Goal: Find specific page/section: Find specific page/section

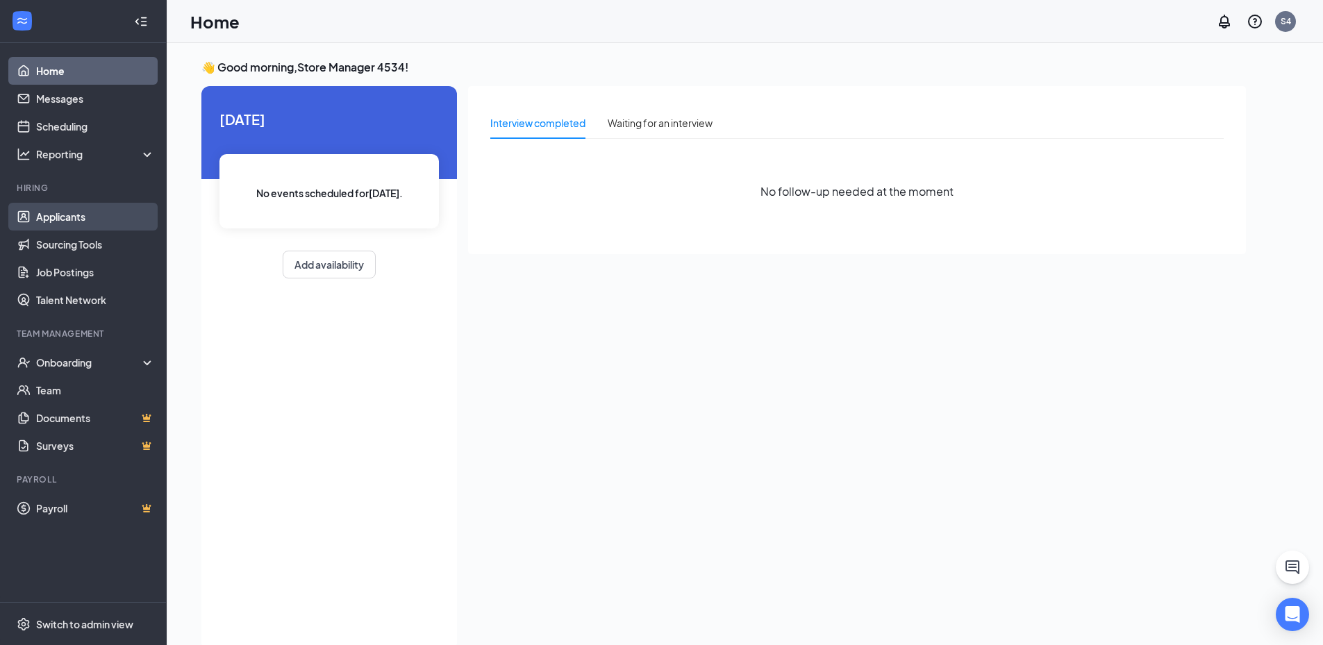
click at [86, 213] on link "Applicants" at bounding box center [95, 217] width 119 height 28
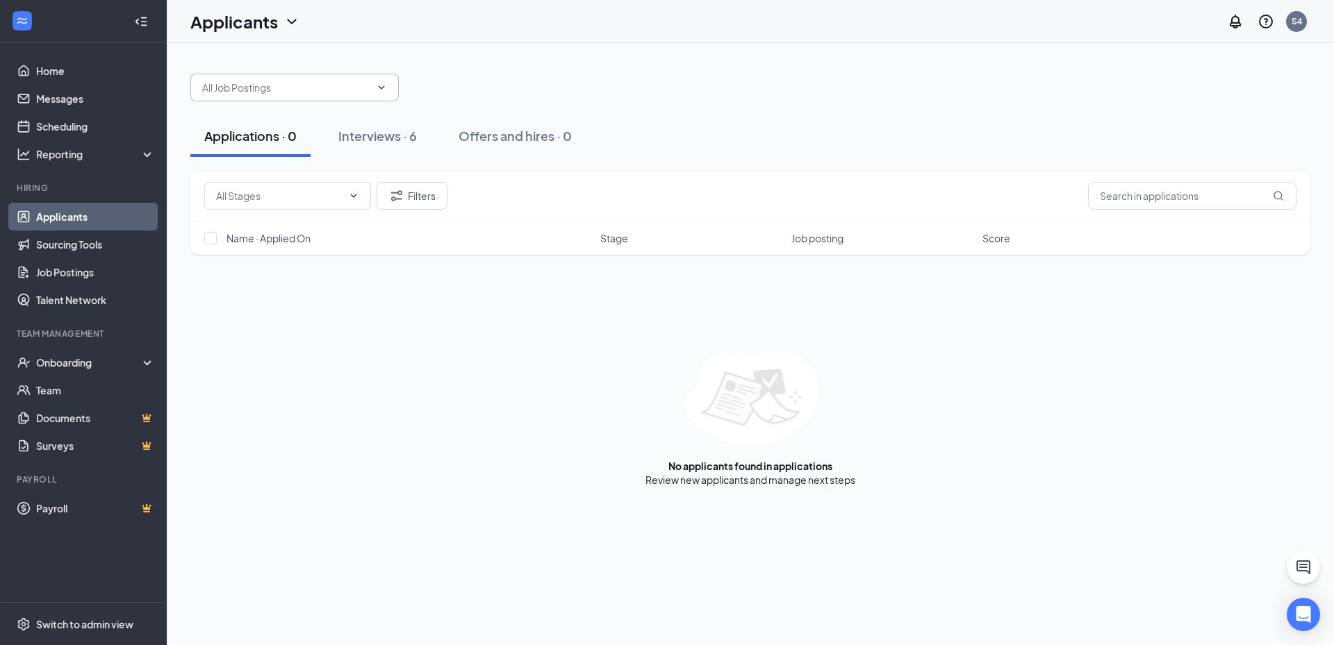
click at [335, 90] on input "text" at bounding box center [286, 87] width 168 height 15
click at [407, 139] on div "Crew Member (#4534)" at bounding box center [306, 146] width 208 height 32
type input "Crew Member (#4534)"
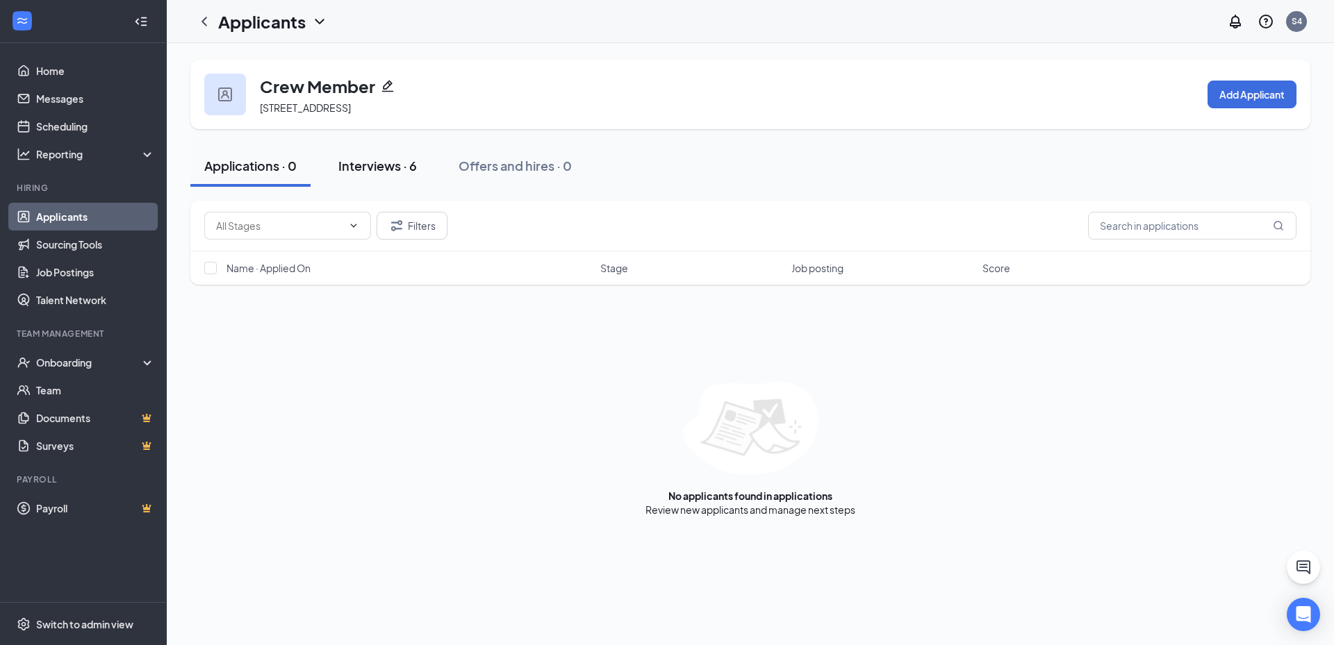
click at [400, 152] on button "Interviews · 6" at bounding box center [377, 166] width 106 height 42
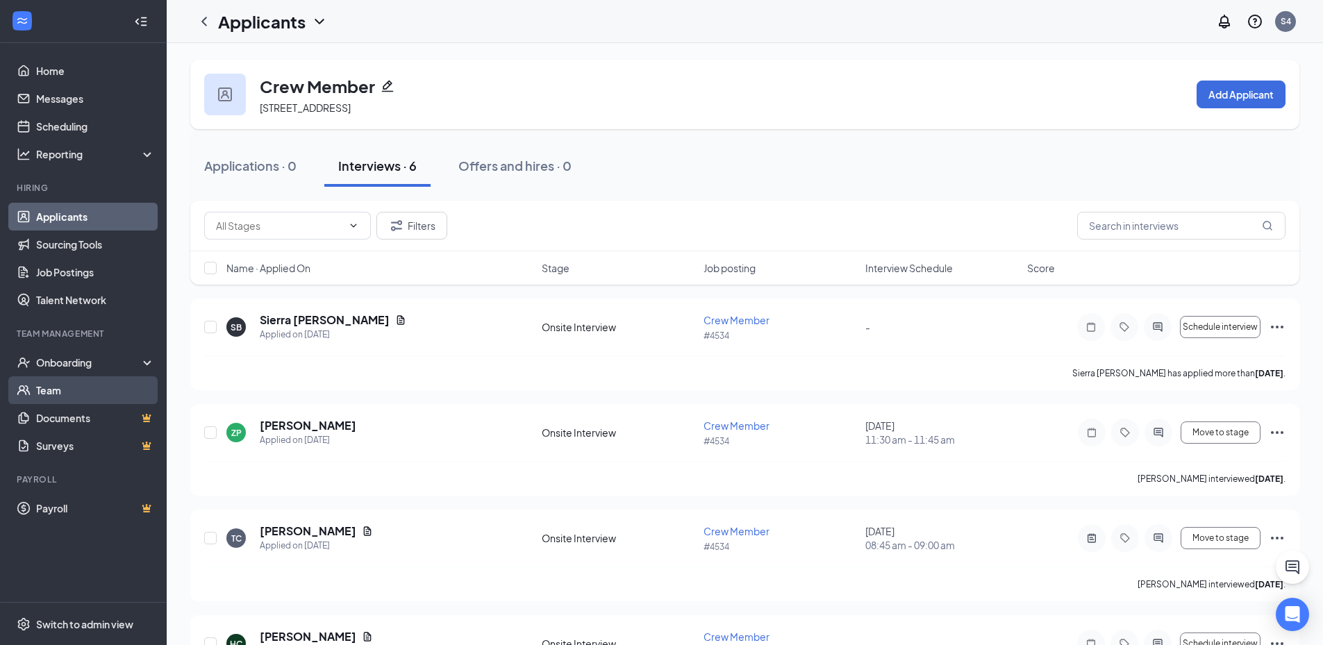
click at [106, 379] on link "Team" at bounding box center [95, 390] width 119 height 28
